Goal: Transaction & Acquisition: Purchase product/service

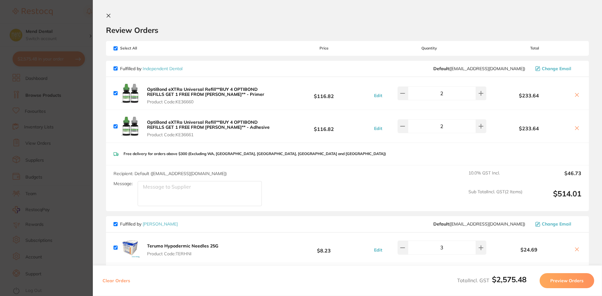
scroll to position [282, 0]
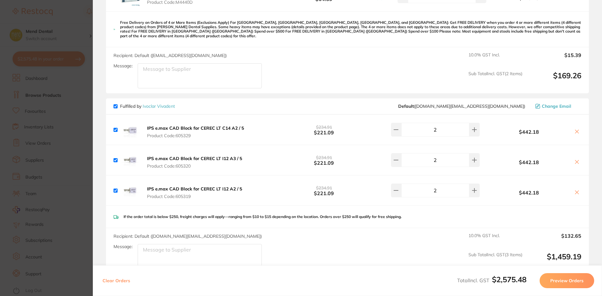
click at [52, 92] on section "Update RRP Set your pre negotiated price for this item. Item Agreed RRP (excl. …" at bounding box center [301, 148] width 602 height 296
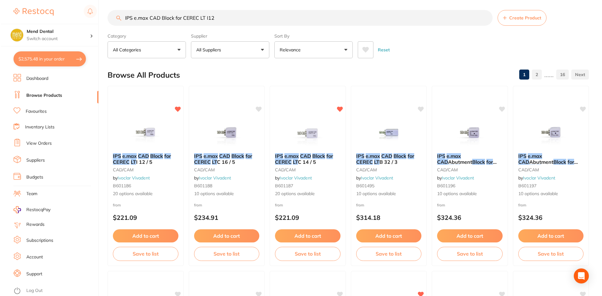
scroll to position [0, 0]
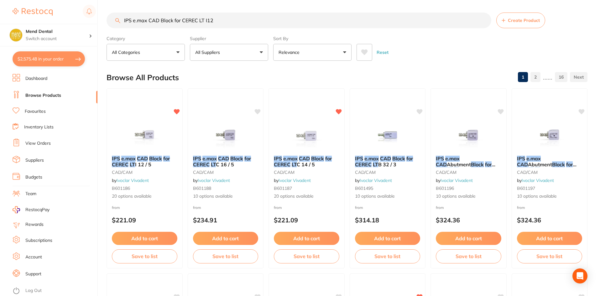
drag, startPoint x: 223, startPoint y: 20, endPoint x: 17, endPoint y: 9, distance: 205.9
click at [17, 9] on div "$2,575.48 Mend Dental Switch account Mend Dental $2,575.48 in your order Dashbo…" at bounding box center [300, 148] width 600 height 296
type input "[PERSON_NAME] wipers"
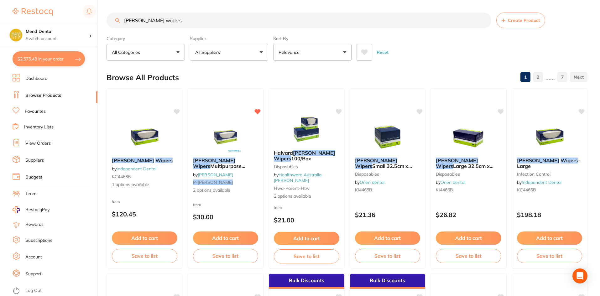
click at [239, 131] on img at bounding box center [225, 136] width 41 height 31
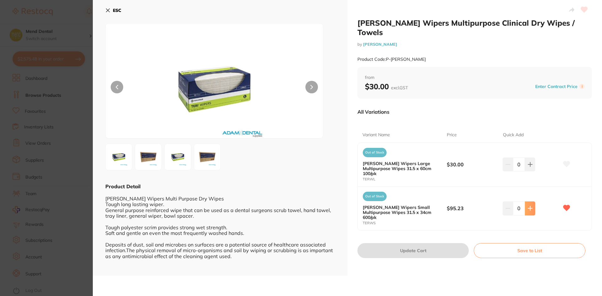
click at [529, 206] on icon at bounding box center [530, 208] width 5 height 5
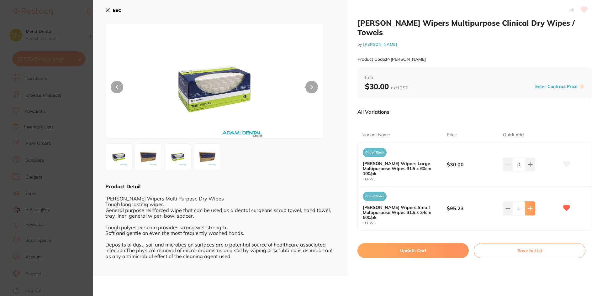
click at [529, 206] on icon at bounding box center [530, 208] width 5 height 5
click at [503, 202] on button at bounding box center [507, 209] width 10 height 14
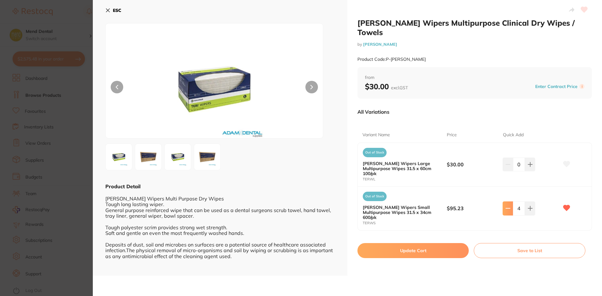
click at [503, 202] on button at bounding box center [507, 209] width 10 height 14
click at [505, 206] on icon at bounding box center [507, 208] width 5 height 5
click at [509, 202] on button at bounding box center [507, 209] width 10 height 14
type input "1"
click at [430, 243] on button "Update Cart" at bounding box center [412, 250] width 111 height 15
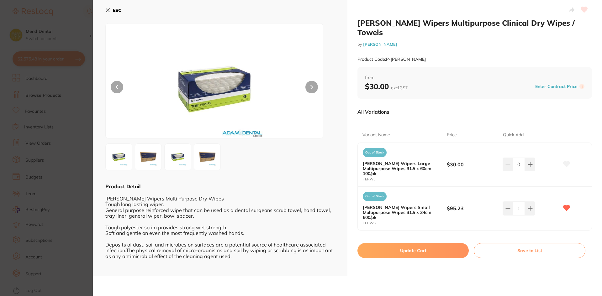
checkbox input "false"
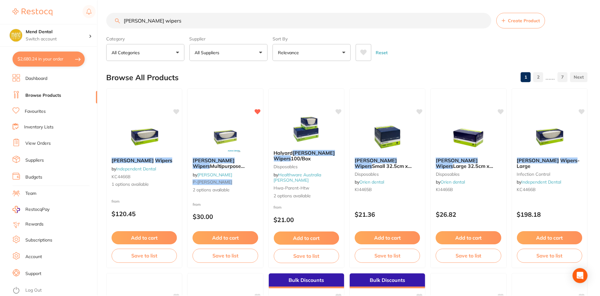
scroll to position [1, 0]
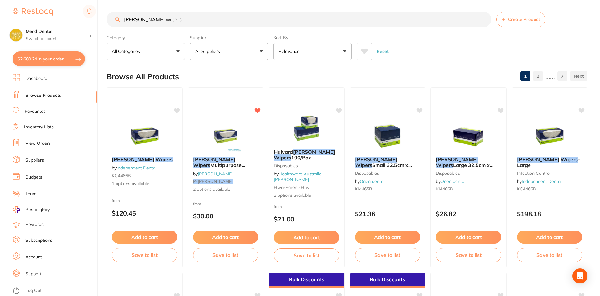
click at [44, 58] on button "$2,680.24 in your order" at bounding box center [49, 58] width 72 height 15
checkbox input "true"
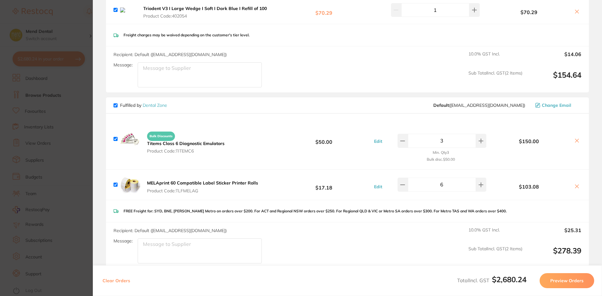
scroll to position [723, 0]
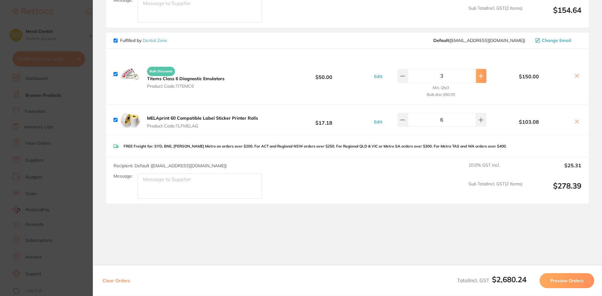
click at [478, 74] on icon at bounding box center [480, 76] width 5 height 5
type input "4"
click at [74, 105] on section "Update RRP Set your pre negotiated price for this item. Item Agreed RRP (excl. …" at bounding box center [301, 148] width 602 height 296
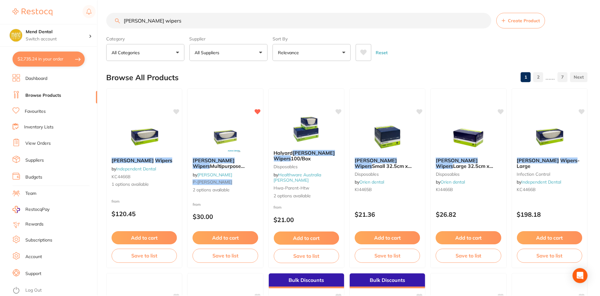
scroll to position [1, 0]
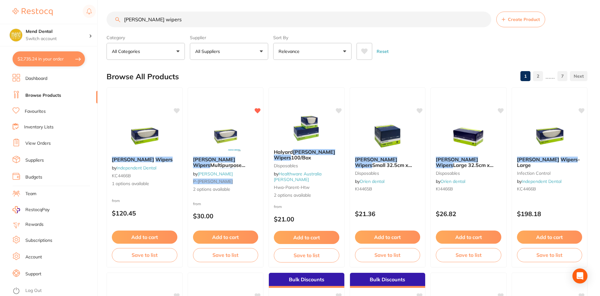
click at [39, 62] on button "$2,735.24 in your order" at bounding box center [49, 58] width 72 height 15
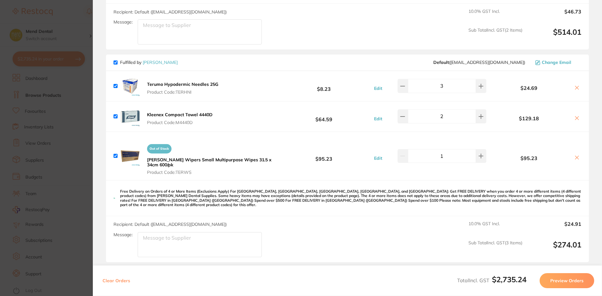
scroll to position [219, 0]
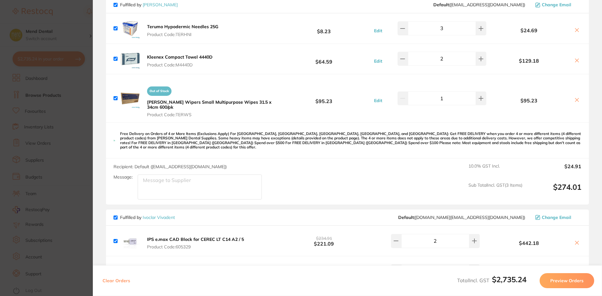
click at [81, 170] on section "Update RRP Set your pre negotiated price for this item. Item Agreed RRP (excl. …" at bounding box center [301, 148] width 602 height 296
